Goal: Navigation & Orientation: Find specific page/section

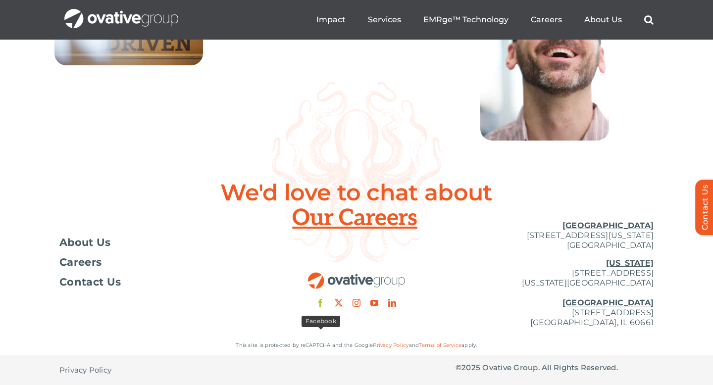
scroll to position [3662, 0]
click at [320, 300] on link "facebook" at bounding box center [320, 303] width 8 height 8
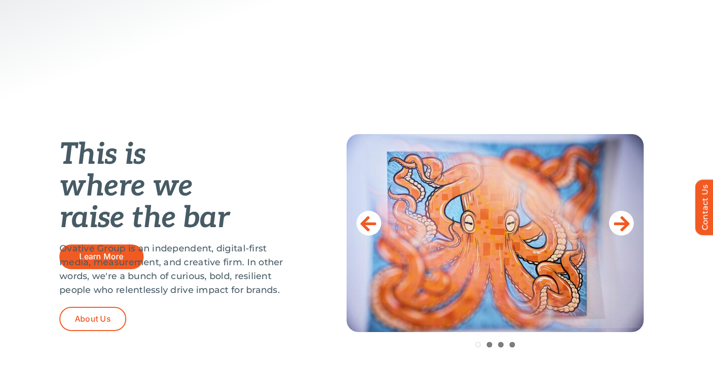
scroll to position [0, 0]
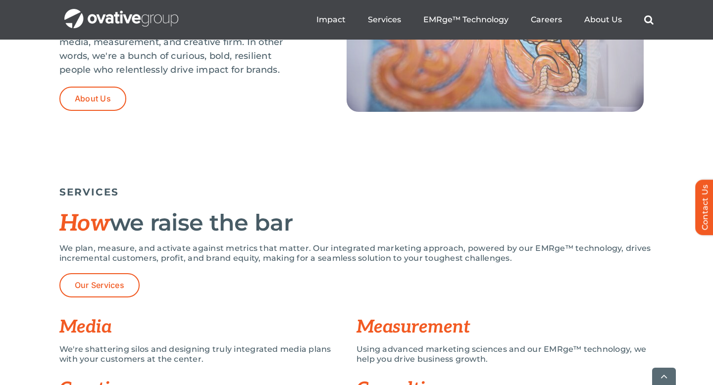
drag, startPoint x: 712, startPoint y: 44, endPoint x: 712, endPoint y: 61, distance: 16.8
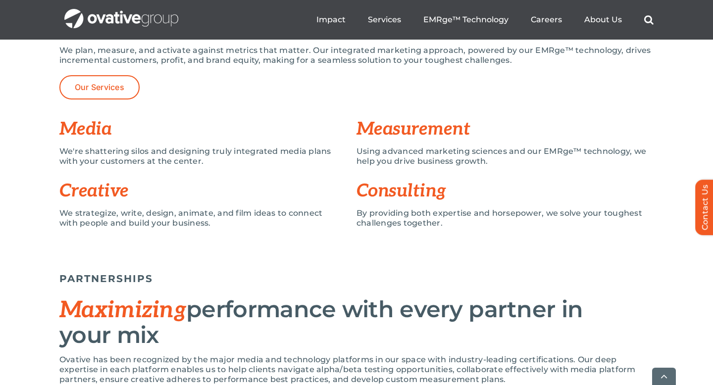
scroll to position [2203, 0]
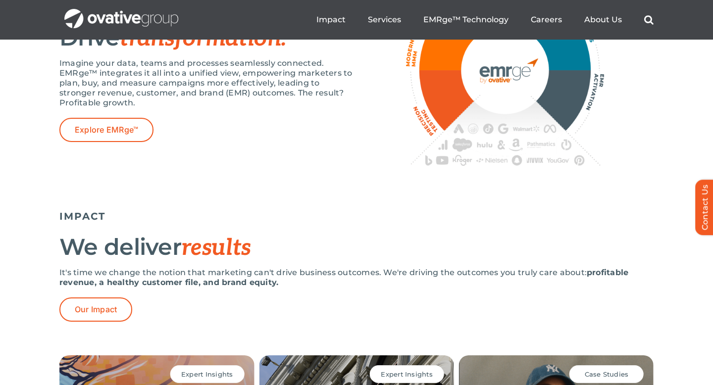
click at [712, 78] on html "Skip to content Marketing is broken—but there's a better way. Read more. Market…" at bounding box center [356, 180] width 713 height 4016
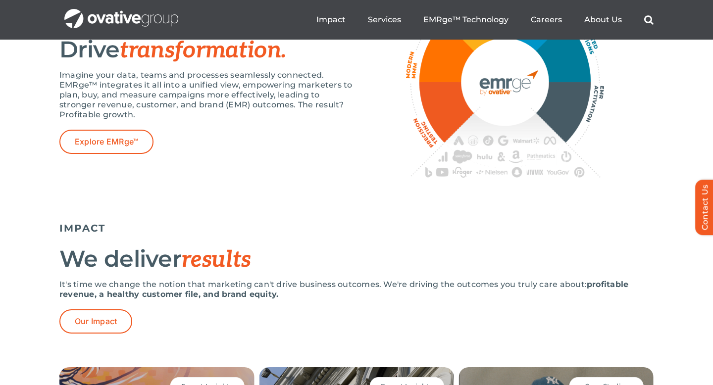
click at [712, 62] on html "Skip to content Marketing is broken—but there's a better way. Read more. Market…" at bounding box center [356, 192] width 713 height 4016
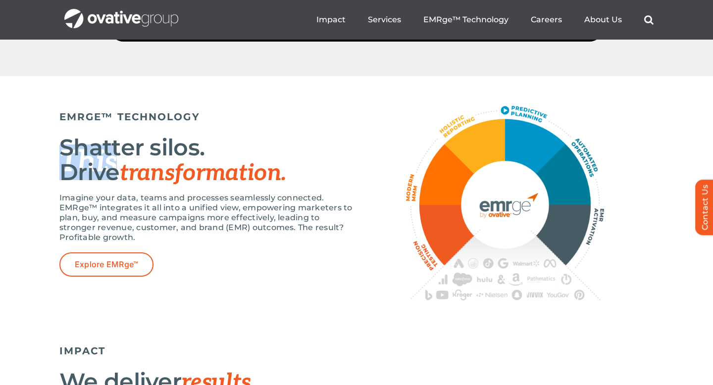
click at [712, 62] on html "Skip to content Marketing is broken—but there's a better way. Read more. Market…" at bounding box center [356, 315] width 713 height 4016
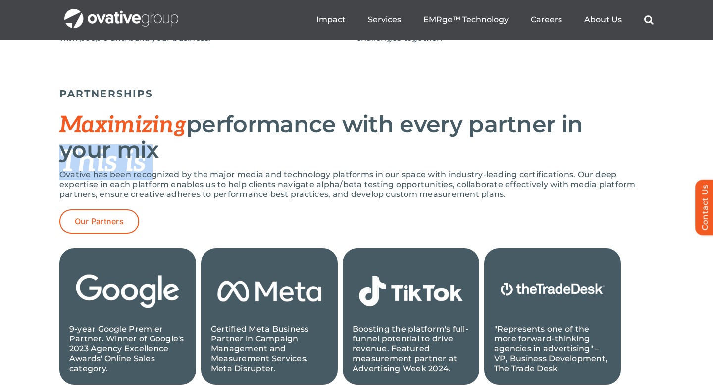
scroll to position [929, 0]
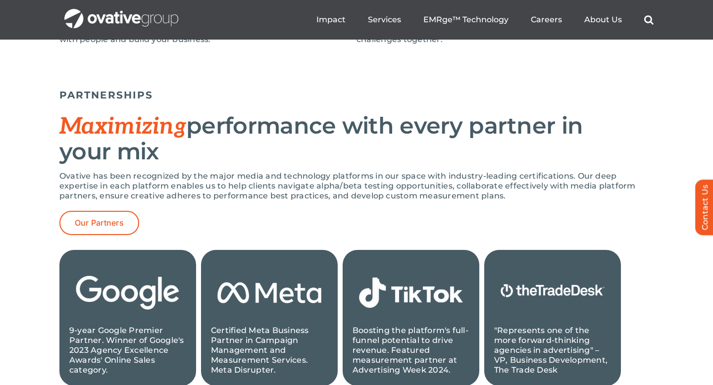
click at [712, 101] on div "PARTNERSHIPS Maximizing performance with every partner in your mix Ovative has …" at bounding box center [356, 242] width 713 height 346
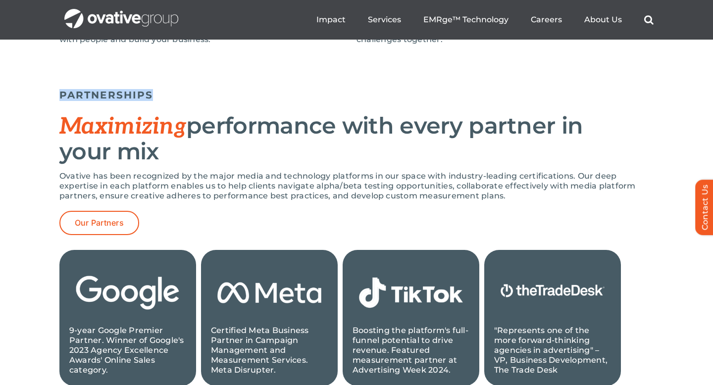
click at [712, 101] on div "PARTNERSHIPS Maximizing performance with every partner in your mix Ovative has …" at bounding box center [356, 242] width 713 height 346
